Goal: Navigation & Orientation: Understand site structure

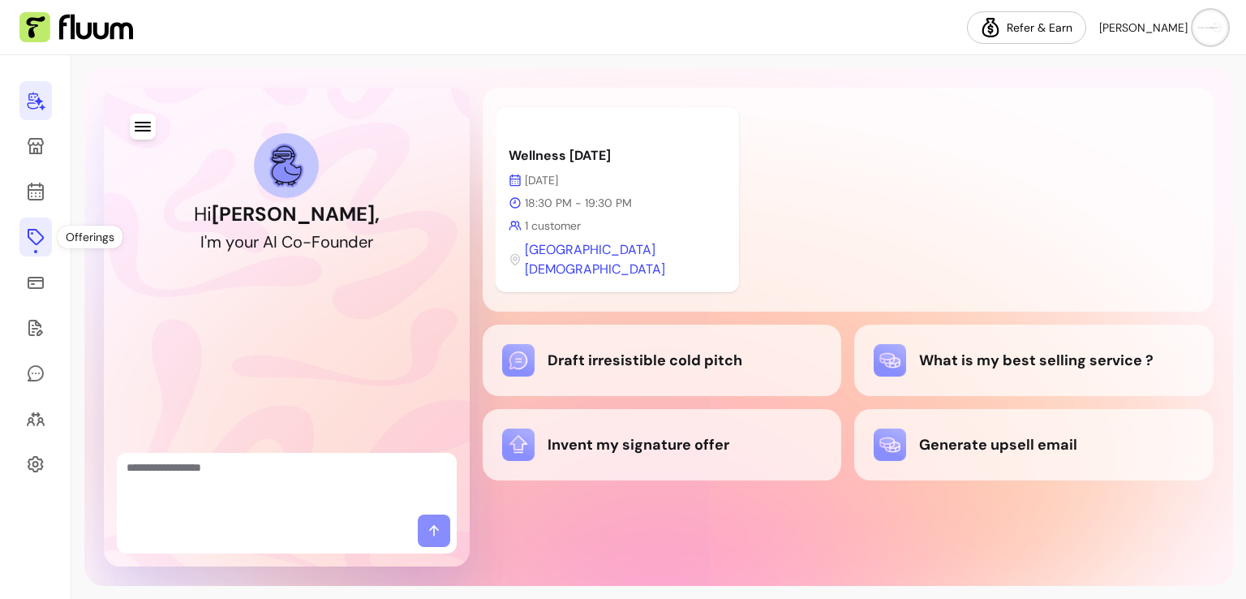
click at [37, 226] on link at bounding box center [35, 236] width 32 height 39
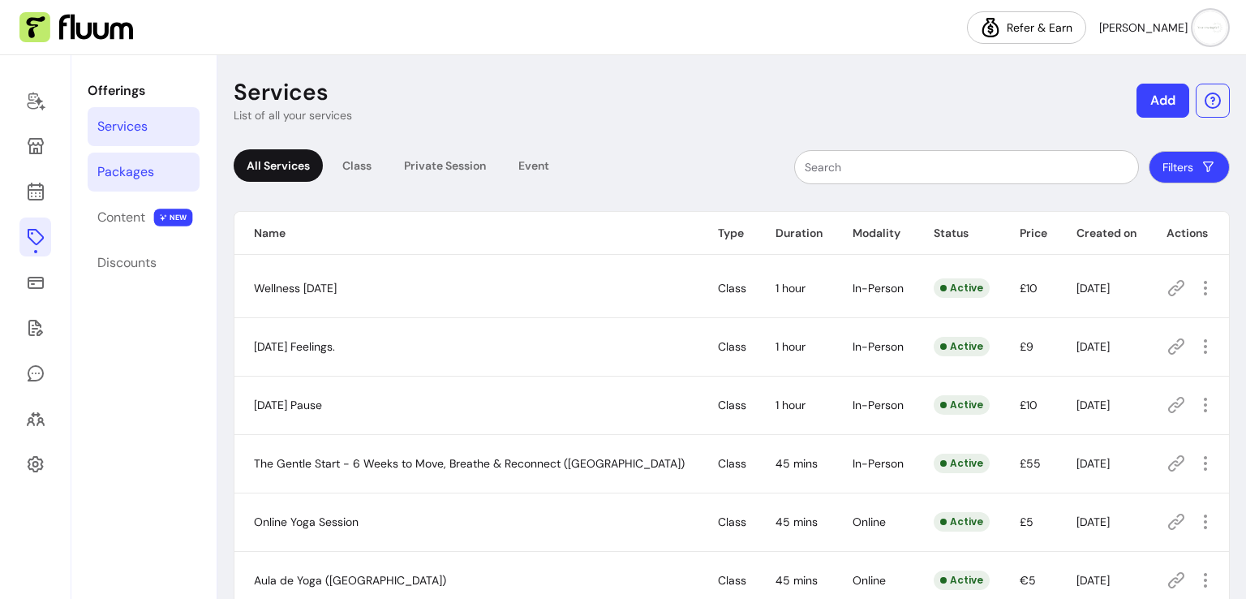
click at [138, 185] on link "Packages" at bounding box center [144, 172] width 112 height 39
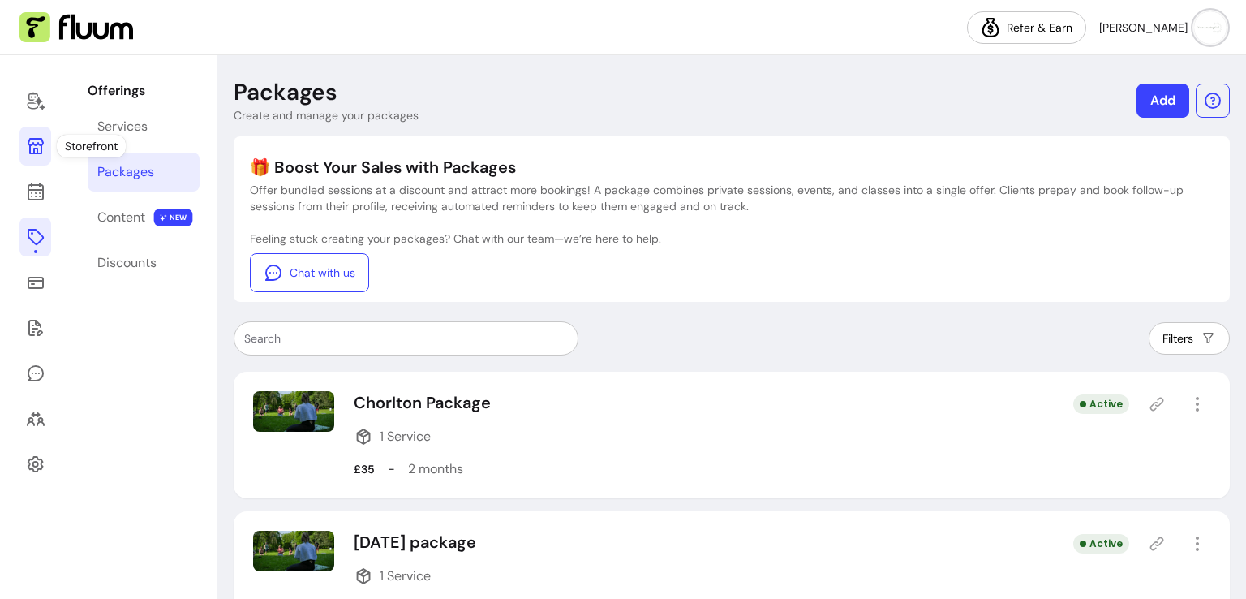
click at [44, 148] on icon at bounding box center [35, 145] width 19 height 19
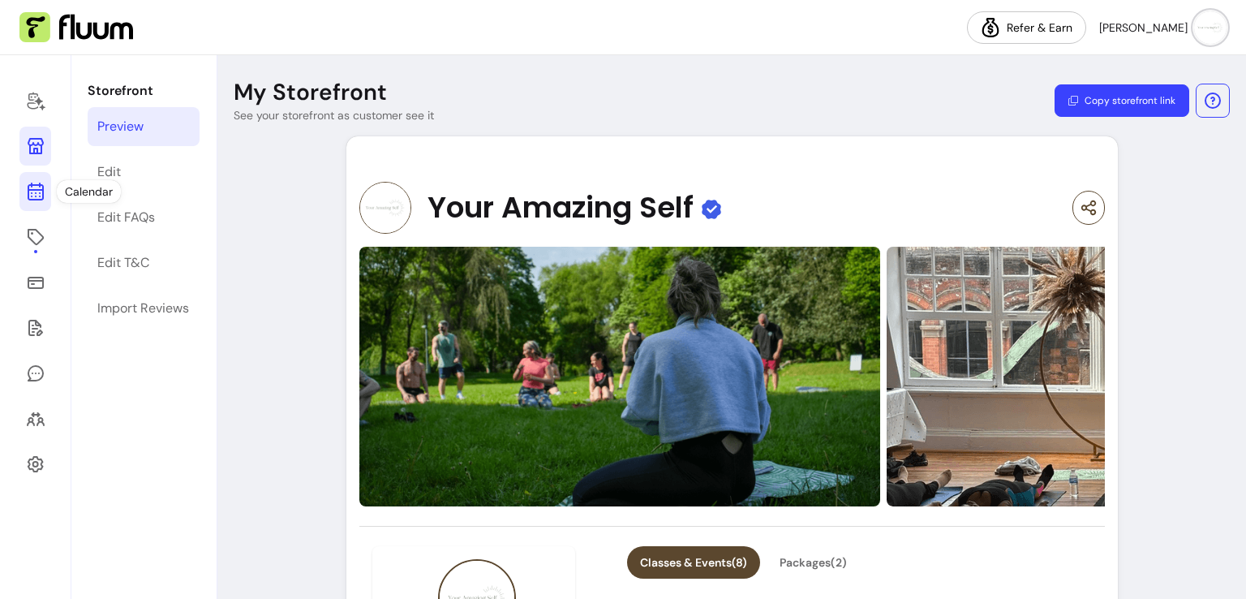
click at [37, 193] on icon at bounding box center [35, 191] width 19 height 19
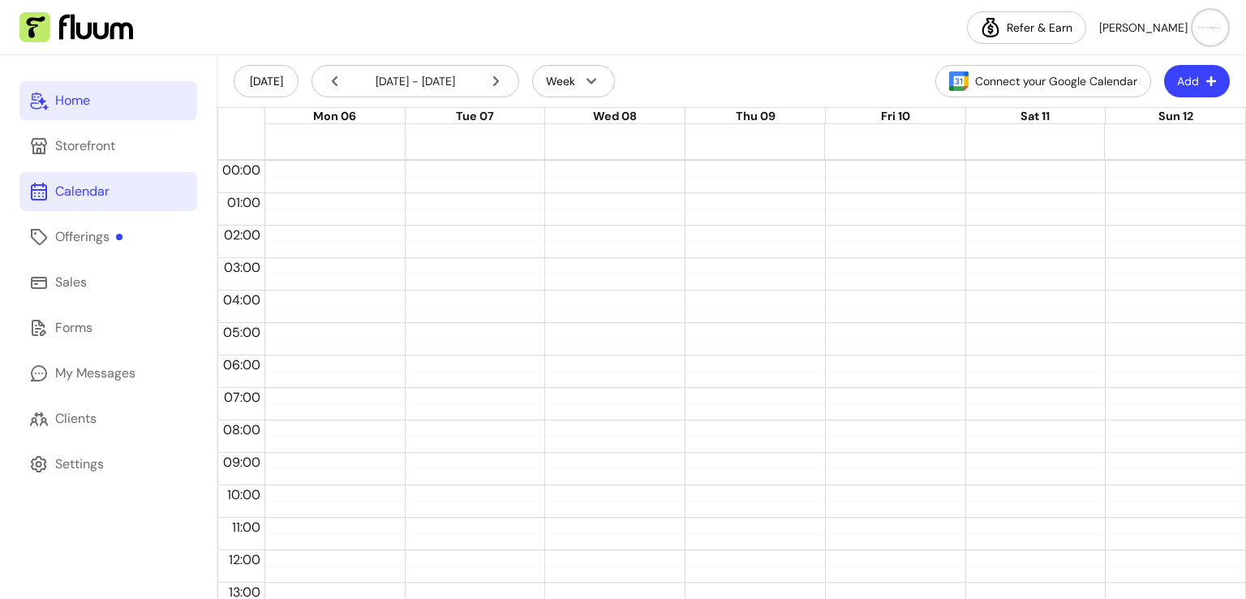
click at [88, 98] on div "Home" at bounding box center [72, 100] width 35 height 19
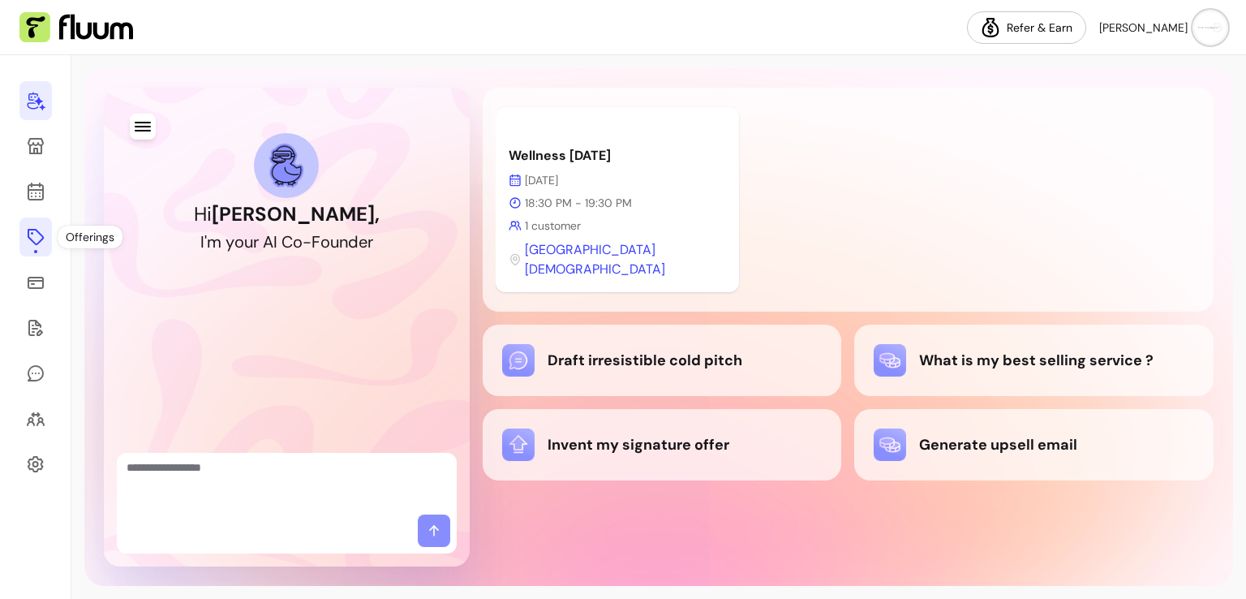
click at [35, 250] on div at bounding box center [35, 251] width 3 height 3
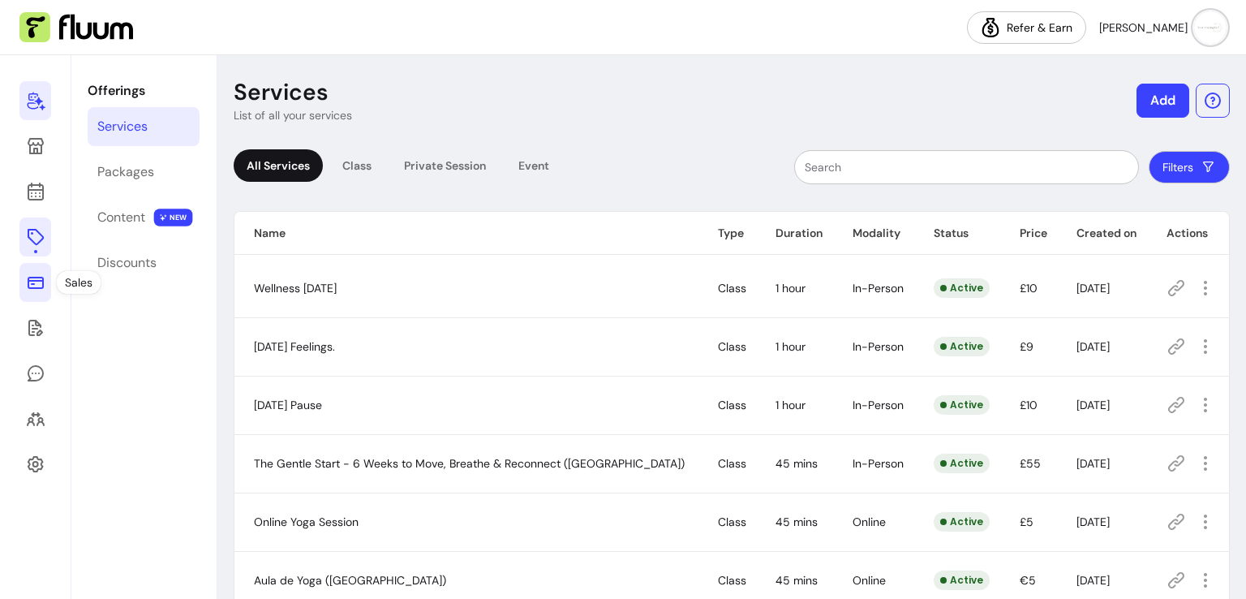
click at [37, 297] on link at bounding box center [35, 282] width 32 height 39
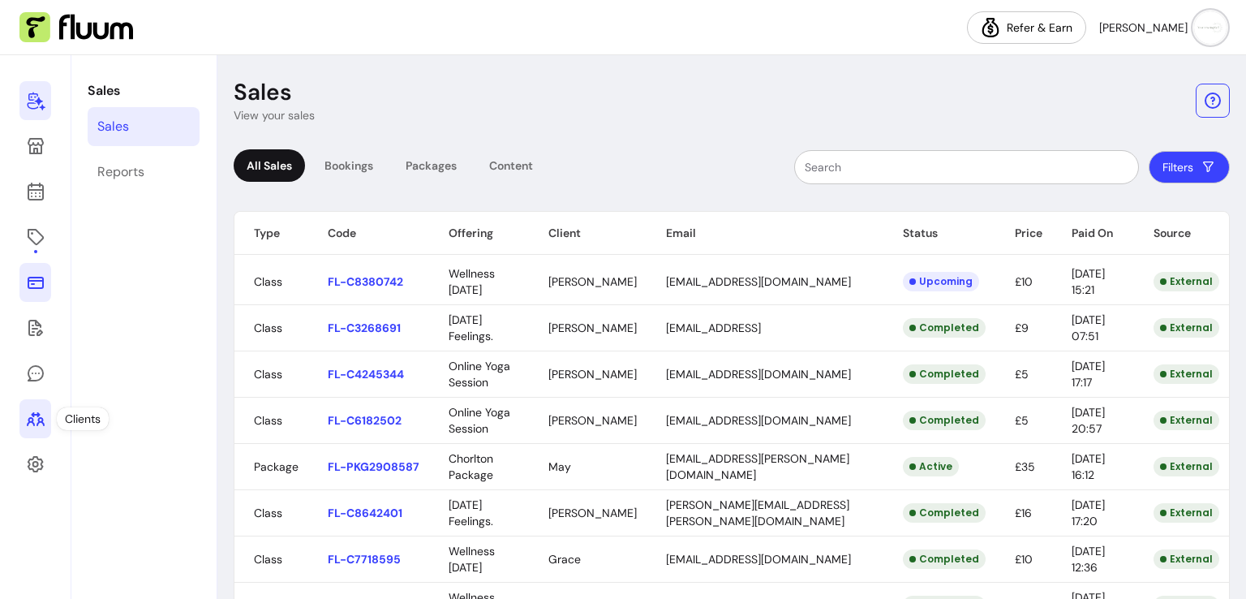
click at [30, 419] on icon at bounding box center [35, 418] width 19 height 19
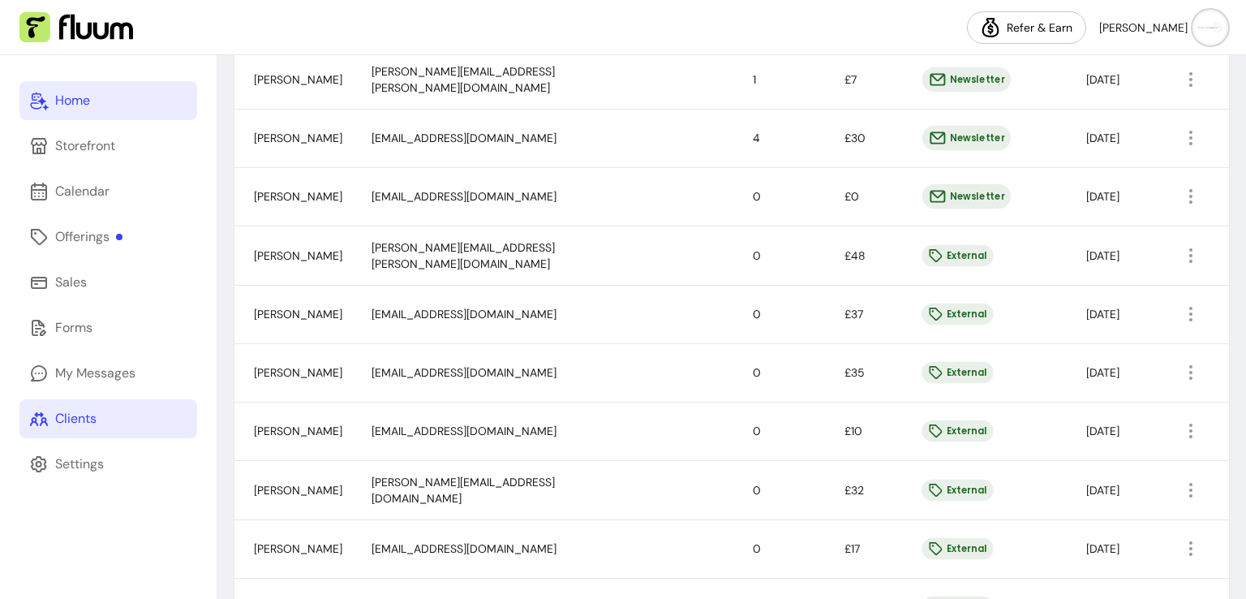
scroll to position [673, 0]
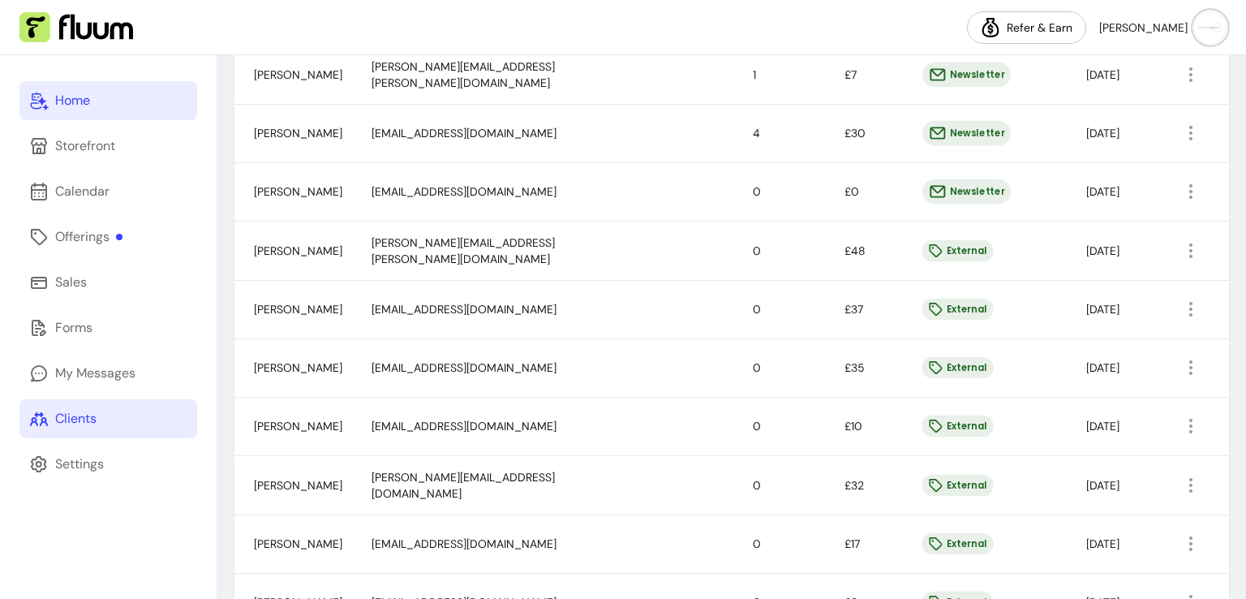
click at [112, 119] on link "Home" at bounding box center [108, 100] width 178 height 39
